Goal: Find specific page/section: Find specific page/section

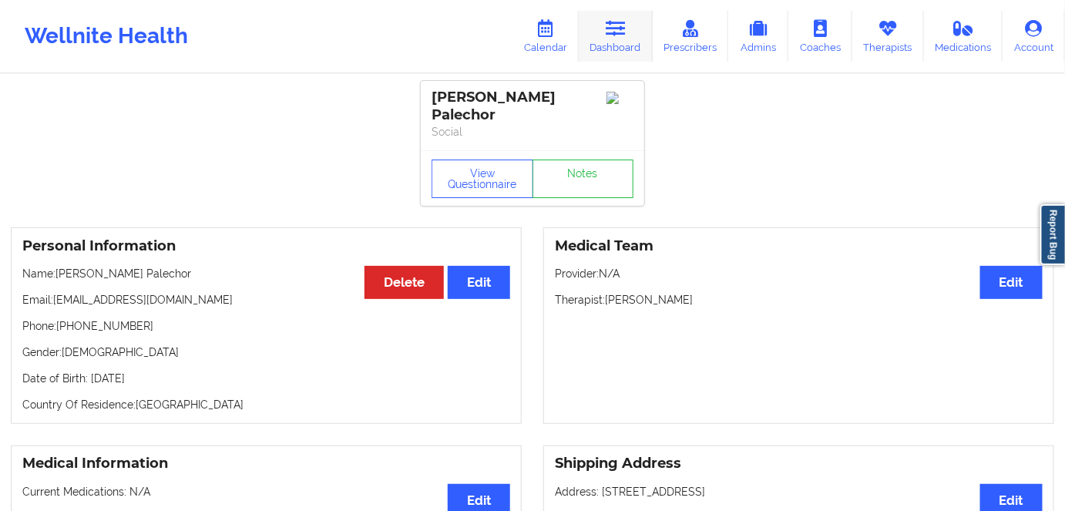
click at [608, 41] on link "Dashboard" at bounding box center [616, 36] width 74 height 51
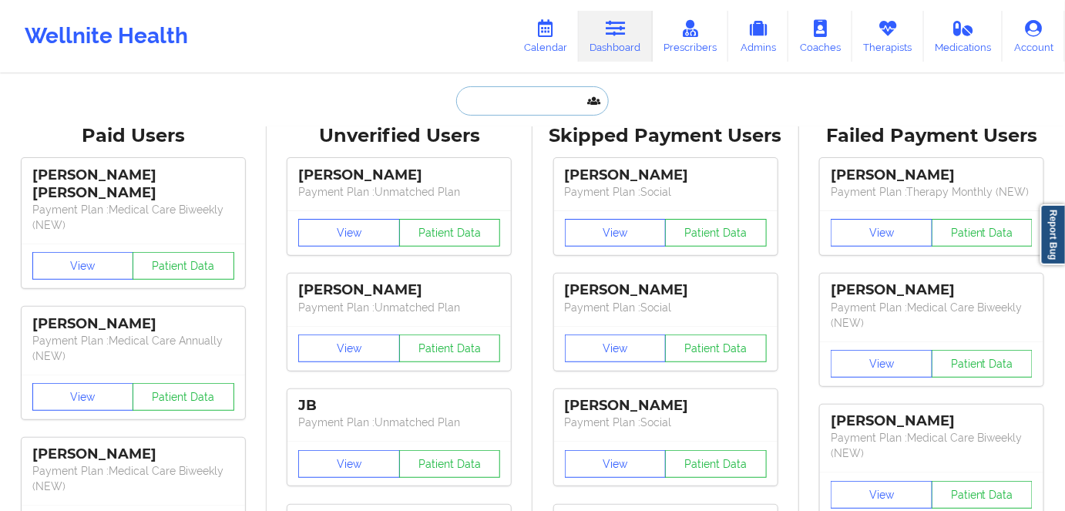
click at [535, 103] on input "text" at bounding box center [532, 100] width 153 height 29
paste input "[PERSON_NAME]"
type input "[PERSON_NAME]"
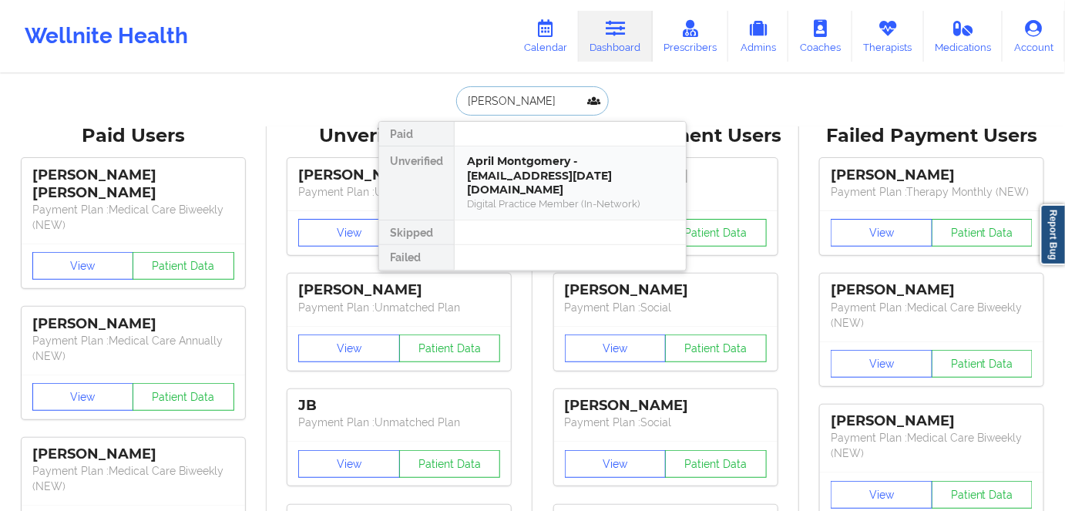
click at [509, 177] on div "April Montgomery - [EMAIL_ADDRESS][DATE][DOMAIN_NAME]" at bounding box center [570, 175] width 207 height 43
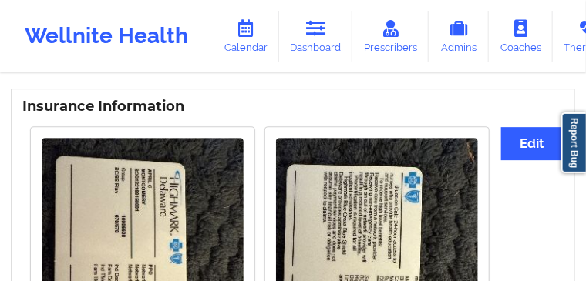
scroll to position [1041, 0]
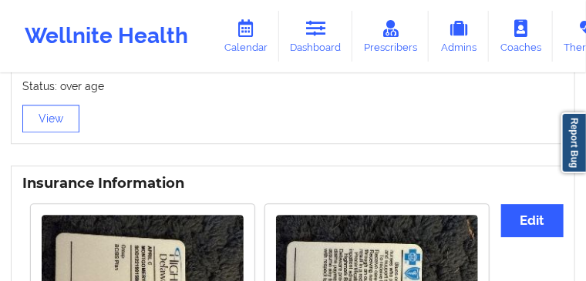
drag, startPoint x: 2, startPoint y: 160, endPoint x: 35, endPoint y: 161, distance: 32.4
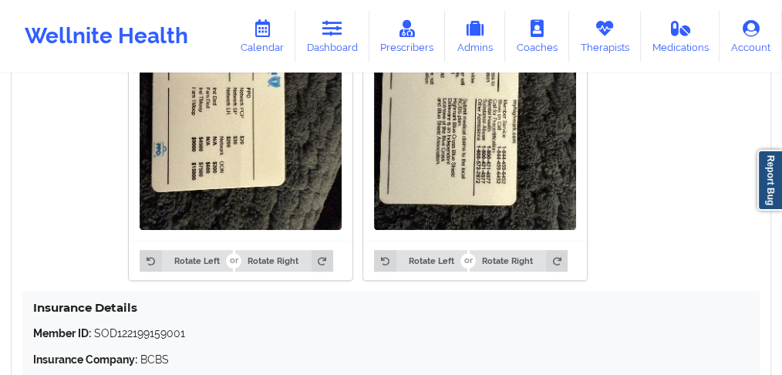
scroll to position [1246, 0]
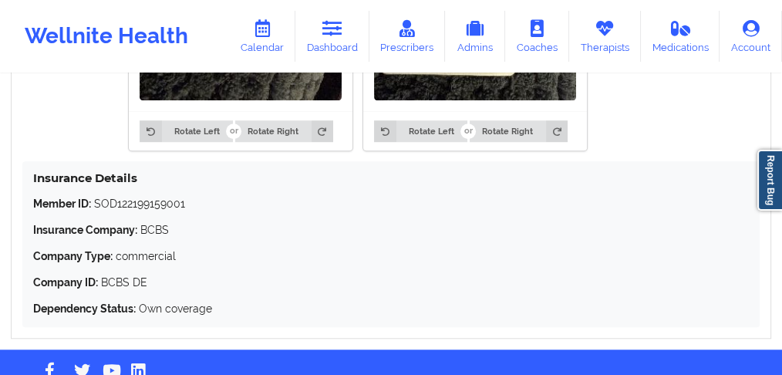
click at [140, 196] on p "Member ID: SOD122199159001" at bounding box center [390, 203] width 715 height 15
click at [191, 196] on p "Member ID: SOD122199159001" at bounding box center [390, 203] width 715 height 15
drag, startPoint x: 194, startPoint y: 166, endPoint x: 27, endPoint y: 166, distance: 167.3
click at [27, 166] on div "Insurance Details Member ID: SOD122199159001 Insurance Company: BCBS Company Ty…" at bounding box center [390, 244] width 737 height 166
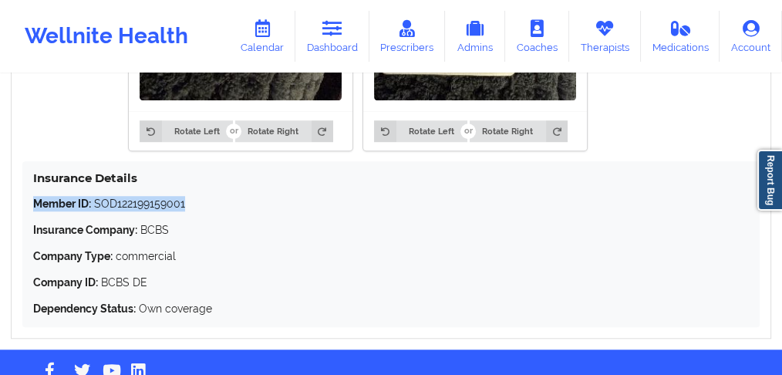
copy p "Member ID: SOD122199159001"
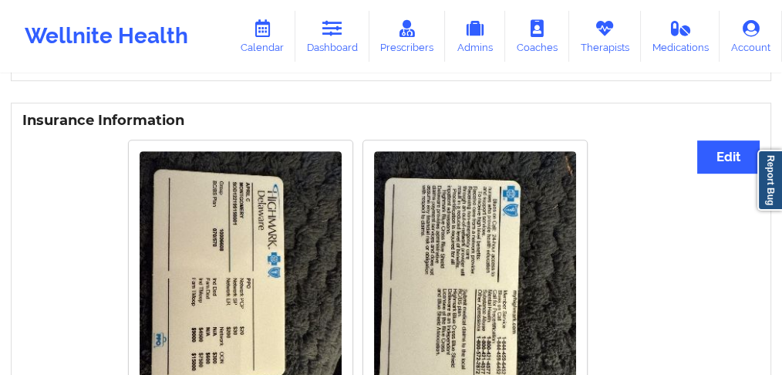
scroll to position [886, 0]
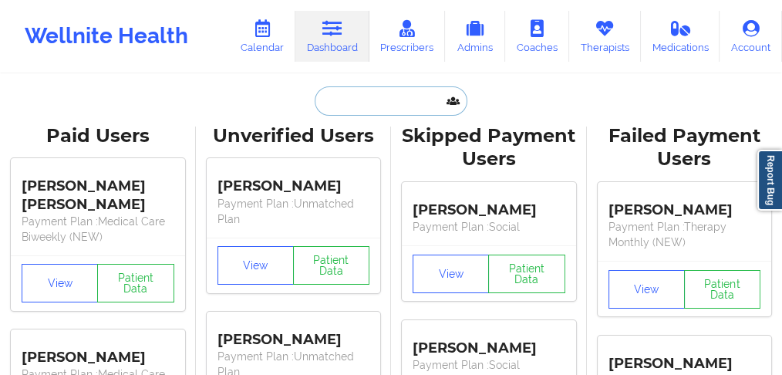
click at [347, 89] on input "text" at bounding box center [391, 100] width 153 height 29
paste input "[PERSON_NAME]"
type input "[PERSON_NAME]"
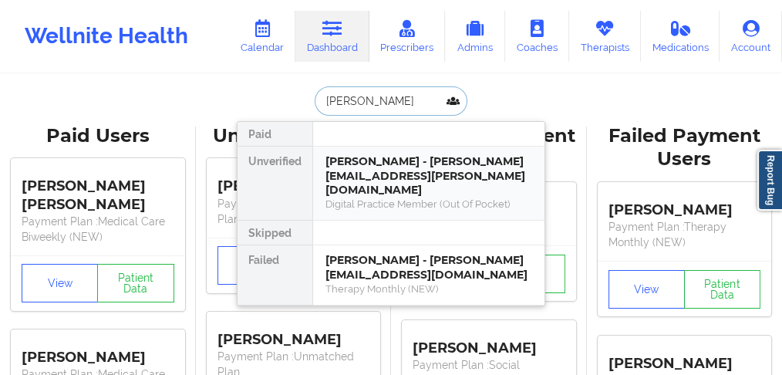
click at [360, 173] on div "[PERSON_NAME] - [PERSON_NAME][EMAIL_ADDRESS][PERSON_NAME][DOMAIN_NAME]" at bounding box center [428, 175] width 207 height 43
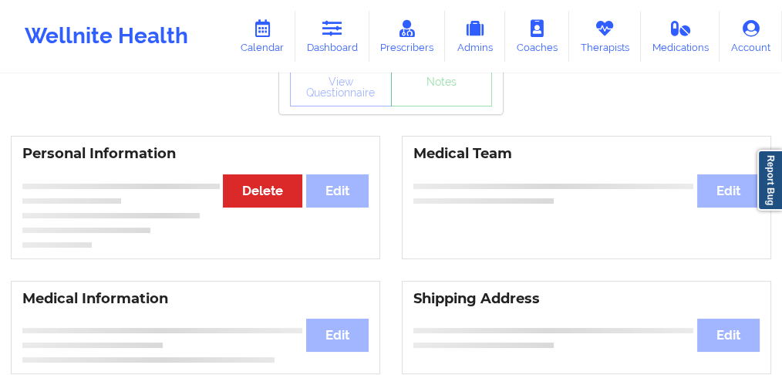
scroll to position [103, 0]
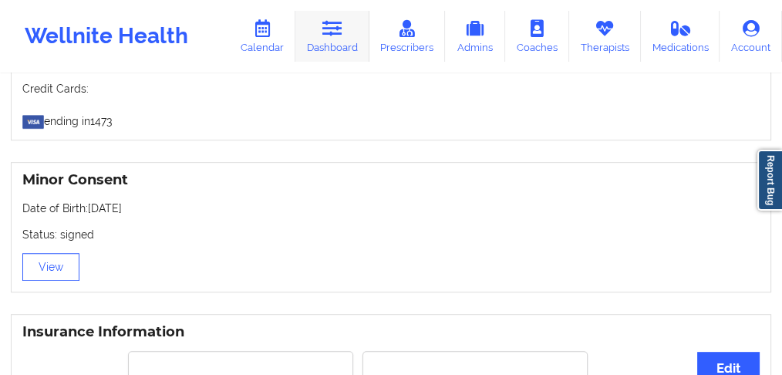
click at [331, 45] on link "Dashboard" at bounding box center [332, 36] width 74 height 51
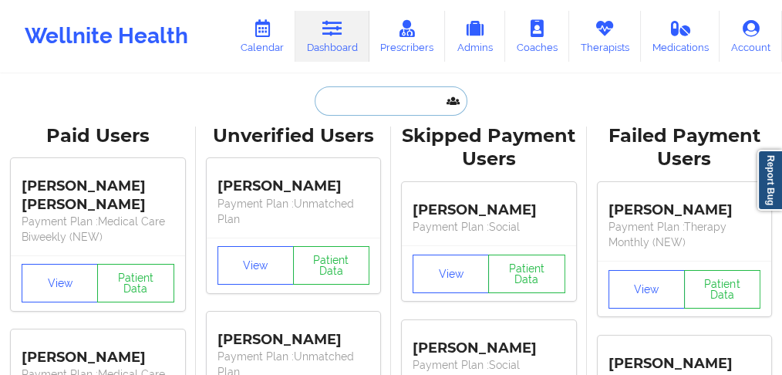
click at [394, 103] on input "text" at bounding box center [391, 100] width 153 height 29
paste input "[PERSON_NAME]"
type input "[PERSON_NAME]"
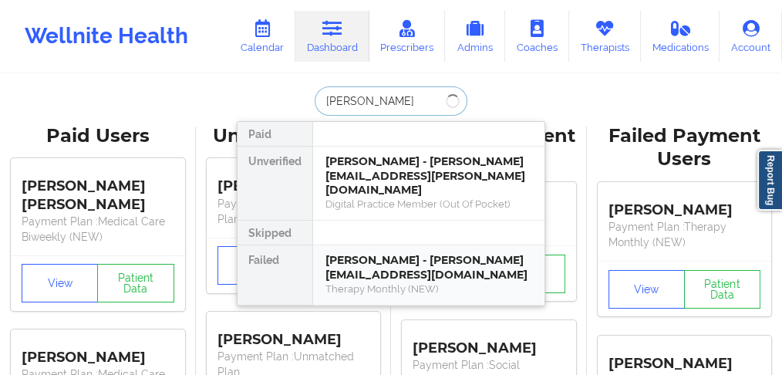
click at [347, 253] on div "[PERSON_NAME] - [PERSON_NAME][EMAIL_ADDRESS][DOMAIN_NAME]" at bounding box center [428, 267] width 207 height 29
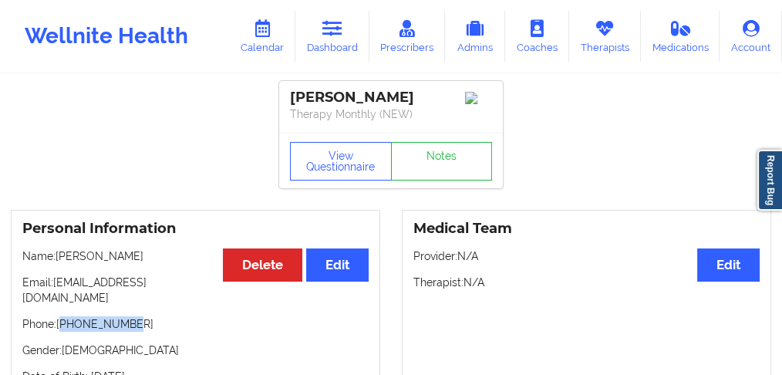
drag, startPoint x: 156, startPoint y: 316, endPoint x: 62, endPoint y: 314, distance: 94.1
click at [62, 316] on p "Phone: [PHONE_NUMBER]" at bounding box center [195, 323] width 346 height 15
copy p "13023832072"
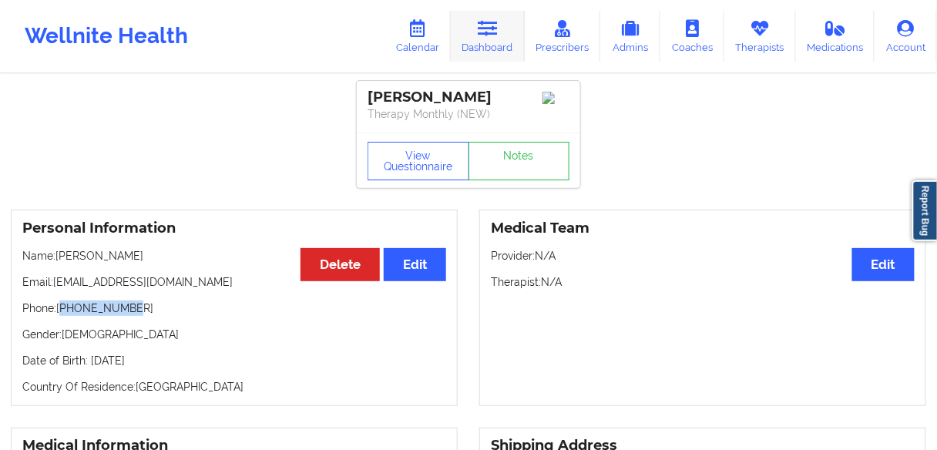
click at [487, 42] on link "Dashboard" at bounding box center [488, 36] width 74 height 51
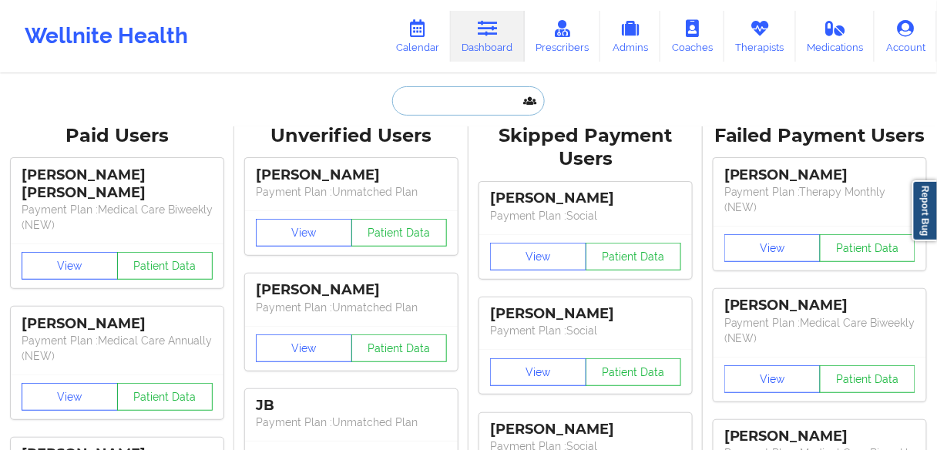
click at [438, 105] on input "text" at bounding box center [468, 100] width 153 height 29
paste input "[PERSON_NAME]"
type input "[PERSON_NAME]"
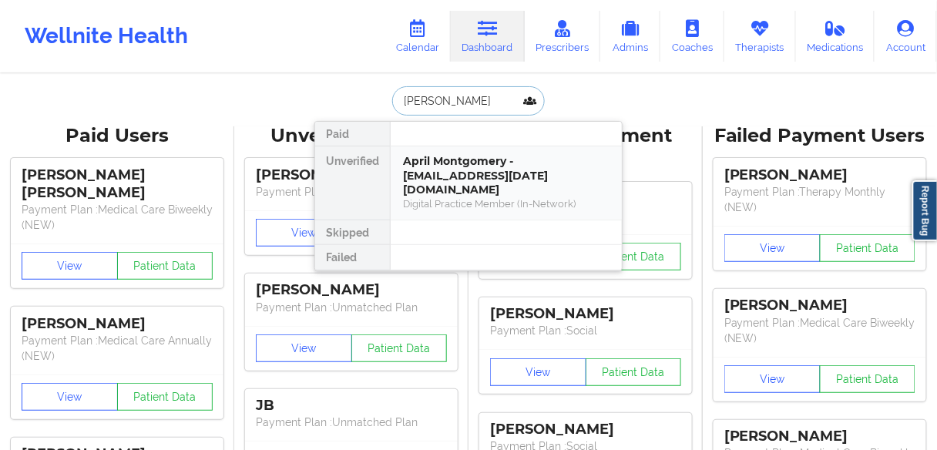
click at [422, 180] on div "April Montgomery - [EMAIL_ADDRESS][DATE][DOMAIN_NAME]" at bounding box center [506, 175] width 207 height 43
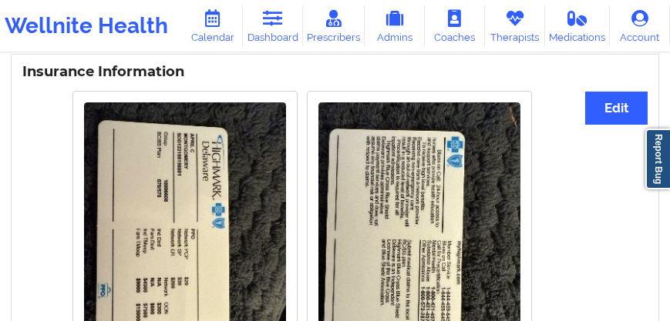
scroll to position [995, 0]
